Goal: Transaction & Acquisition: Purchase product/service

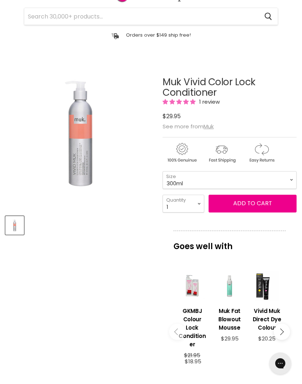
scroll to position [43, 0]
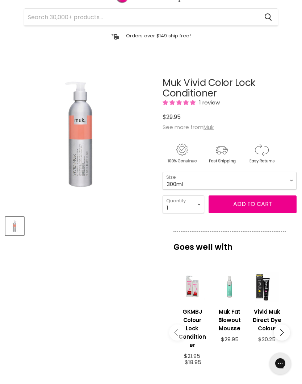
click at [257, 204] on span "Add to cart" at bounding box center [252, 204] width 39 height 8
click at [252, 204] on span "Add to cart" at bounding box center [252, 204] width 39 height 8
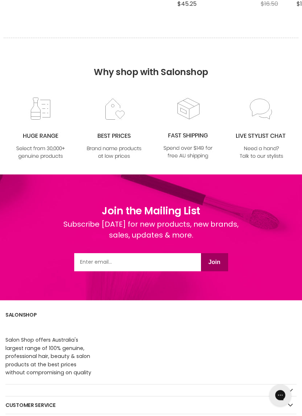
scroll to position [933, 0]
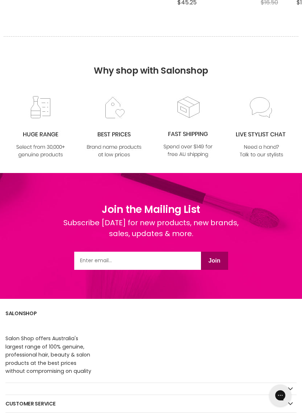
click at [92, 255] on input "Email" at bounding box center [137, 260] width 127 height 18
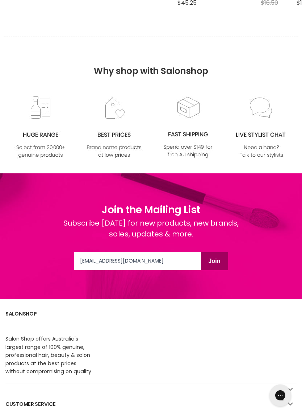
type input "sceneyr@gmail.com"
click at [219, 261] on button "Join" at bounding box center [214, 261] width 27 height 18
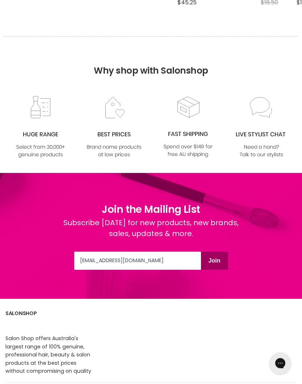
scroll to position [933, 0]
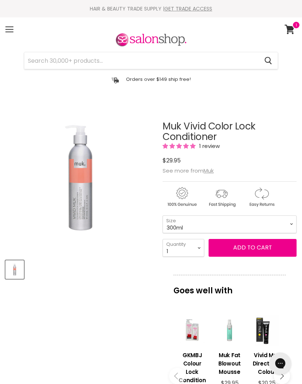
click at [205, 280] on p "Goes well with" at bounding box center [230, 287] width 112 height 24
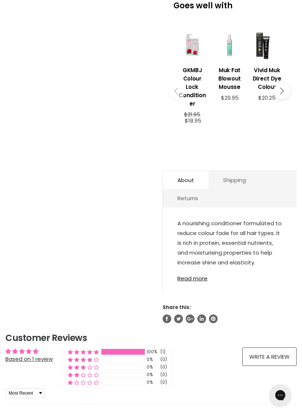
scroll to position [285, 0]
click at [203, 275] on link "Read more" at bounding box center [230, 276] width 105 height 11
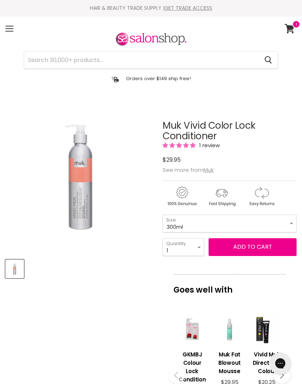
scroll to position [0, 0]
